Goal: Learn about a topic: Learn about a topic

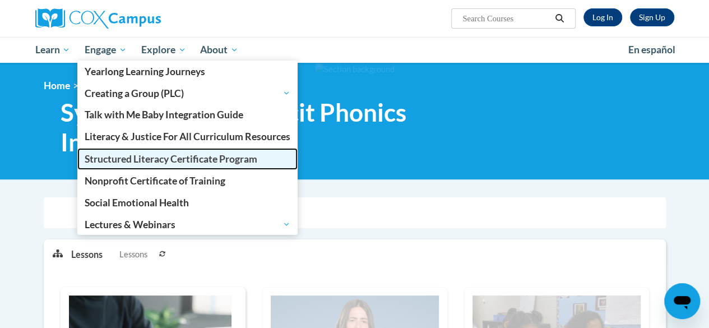
click at [126, 153] on span "Structured Literacy Certificate Program" at bounding box center [171, 159] width 173 height 12
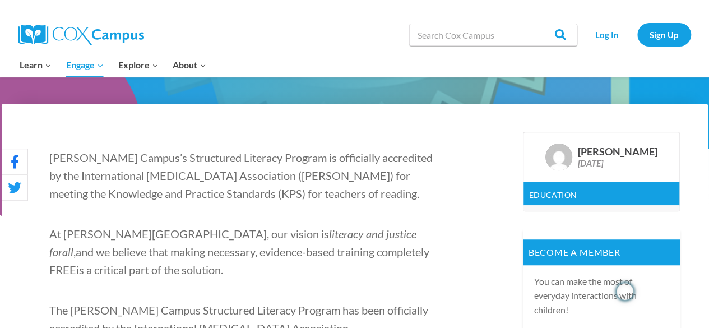
scroll to position [574, 0]
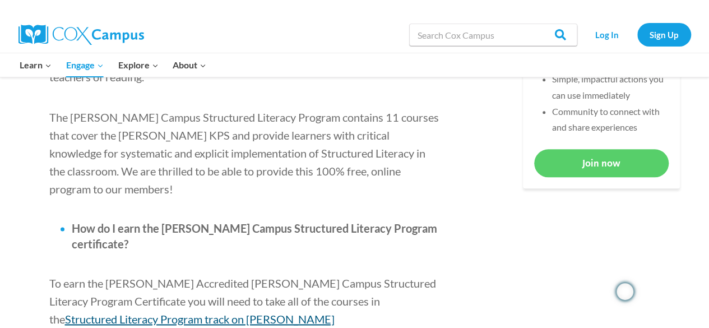
click at [291, 312] on span "Structured Literacy Program track on Cox Campus" at bounding box center [191, 327] width 285 height 31
